Goal: Book appointment/travel/reservation

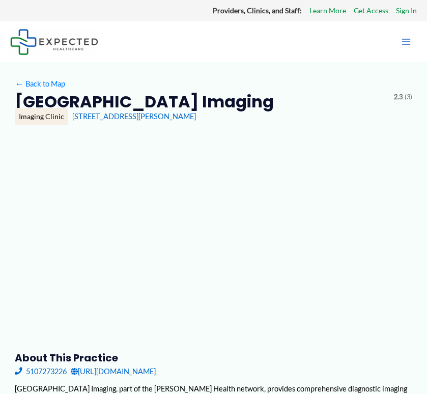
type input "**********"
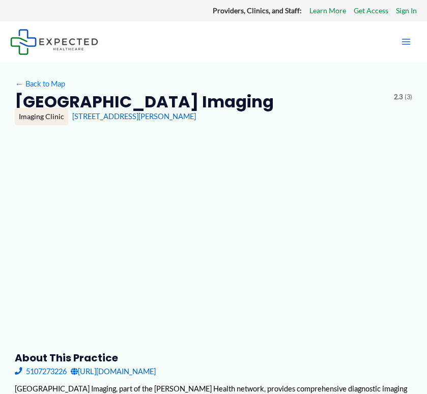
type input "**********"
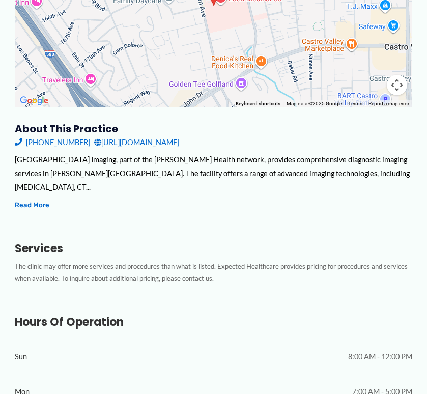
scroll to position [204, 0]
